Goal: Task Accomplishment & Management: Manage account settings

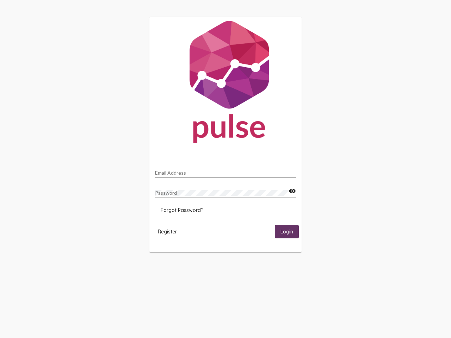
click at [226, 171] on input "Email Address" at bounding box center [225, 173] width 141 height 6
click at [292, 191] on mat-icon "visibility" at bounding box center [292, 191] width 7 height 8
click at [182, 210] on span "Forgot Password?" at bounding box center [182, 210] width 43 height 6
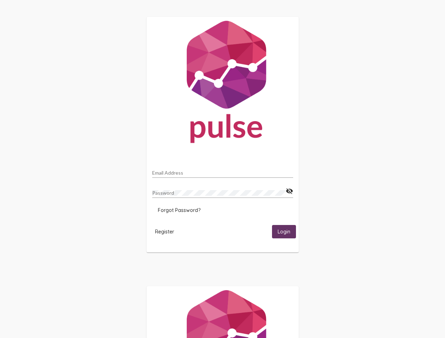
click at [167, 232] on html "Email Address Password visibility_off Forgot Password? Register Login" at bounding box center [222, 228] width 445 height 456
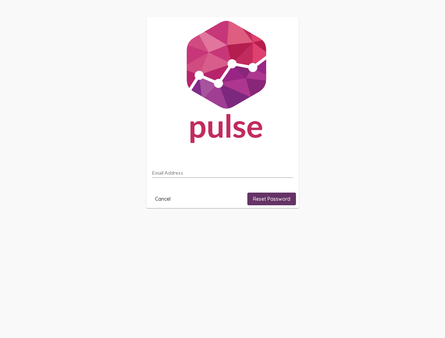
click at [287, 225] on html "Email Address Cancel Reset Password" at bounding box center [222, 112] width 445 height 225
